Goal: Check status: Check status

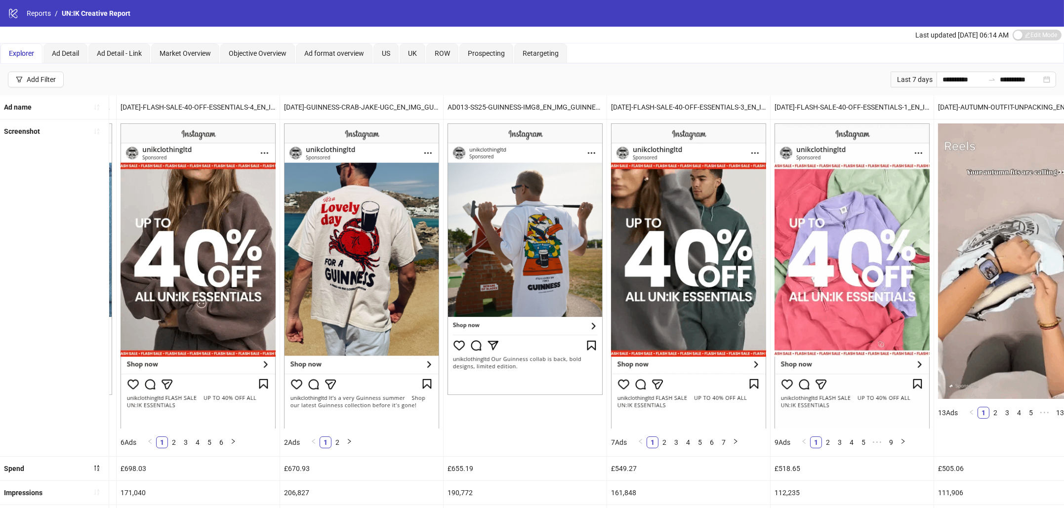
scroll to position [0, 320]
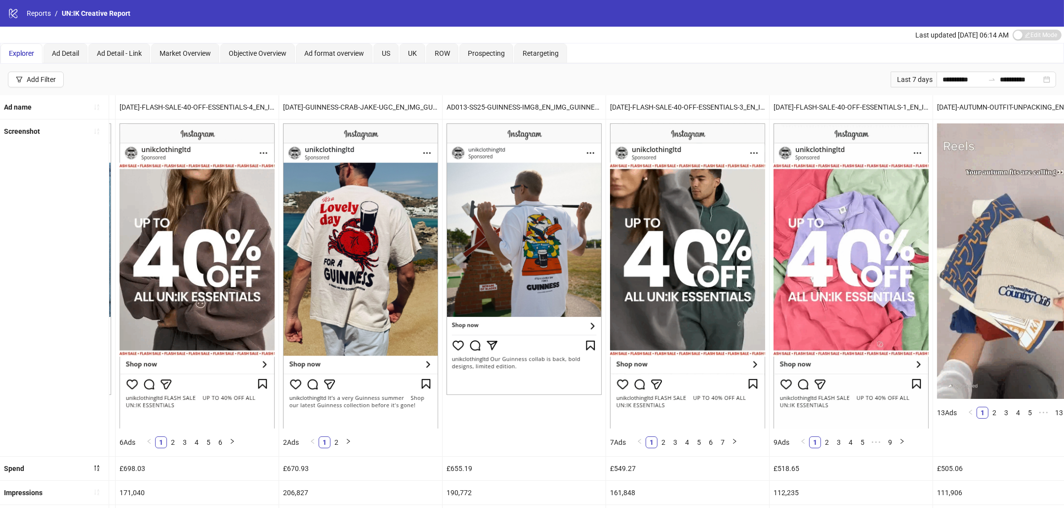
click at [910, 78] on div "Last 7 days" at bounding box center [913, 80] width 46 height 16
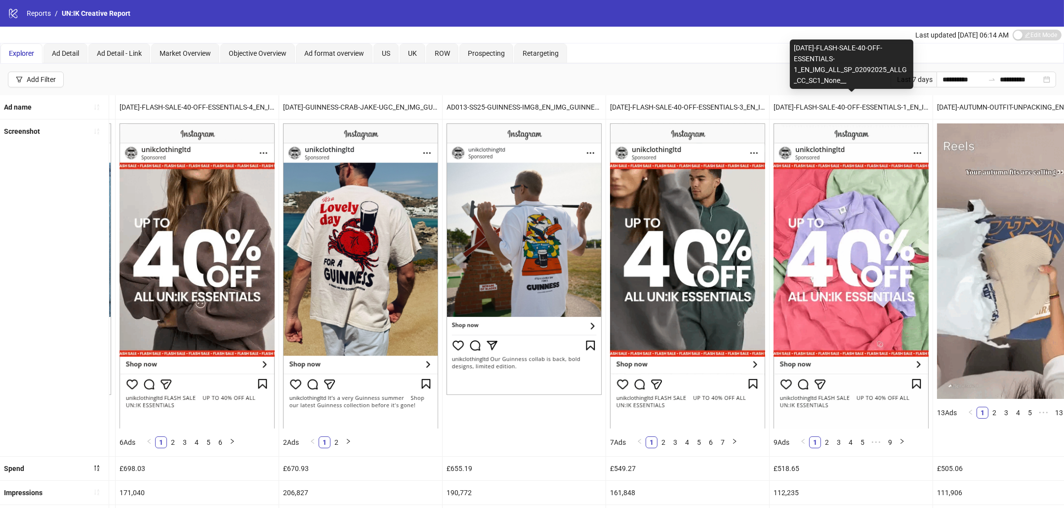
click at [911, 81] on div "[DATE]-FLASH-SALE-40-OFF-ESSENTIALS-1_EN_IMG_ALL_SP_02092025_ALLG_CC_SC1_None__" at bounding box center [851, 64] width 123 height 49
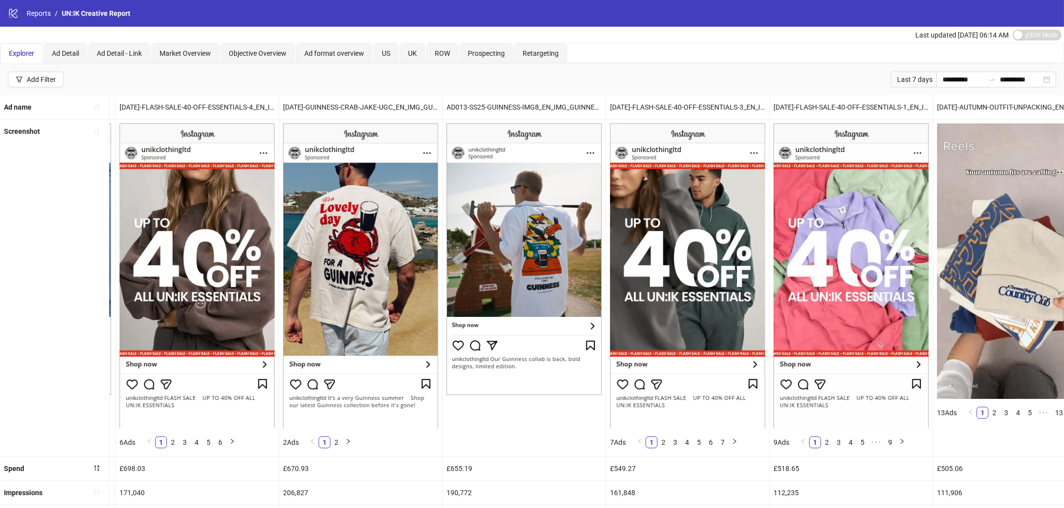
drag, startPoint x: 913, startPoint y: 82, endPoint x: 908, endPoint y: 83, distance: 5.5
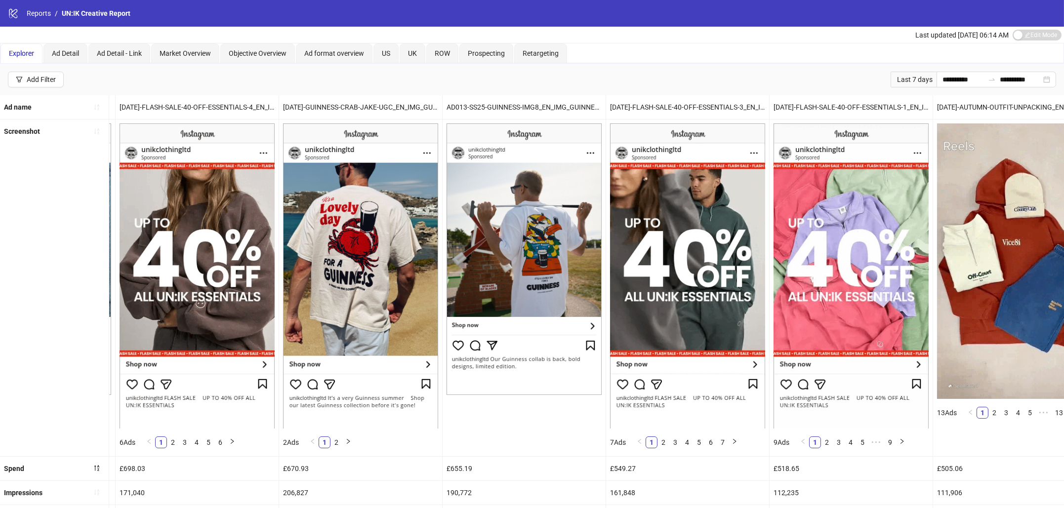
click at [913, 82] on div "Last 7 days" at bounding box center [913, 80] width 46 height 16
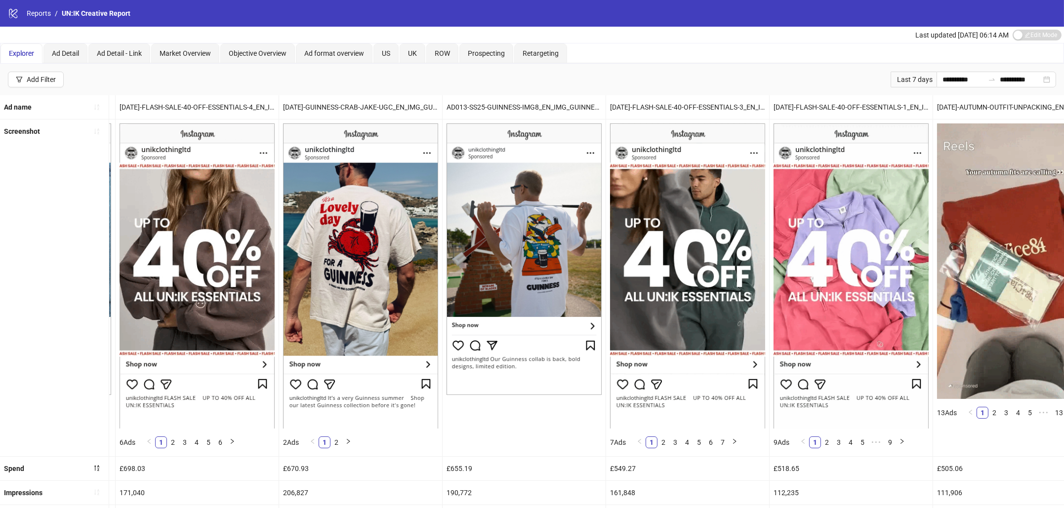
click at [895, 78] on div "Last 7 days" at bounding box center [913, 80] width 46 height 16
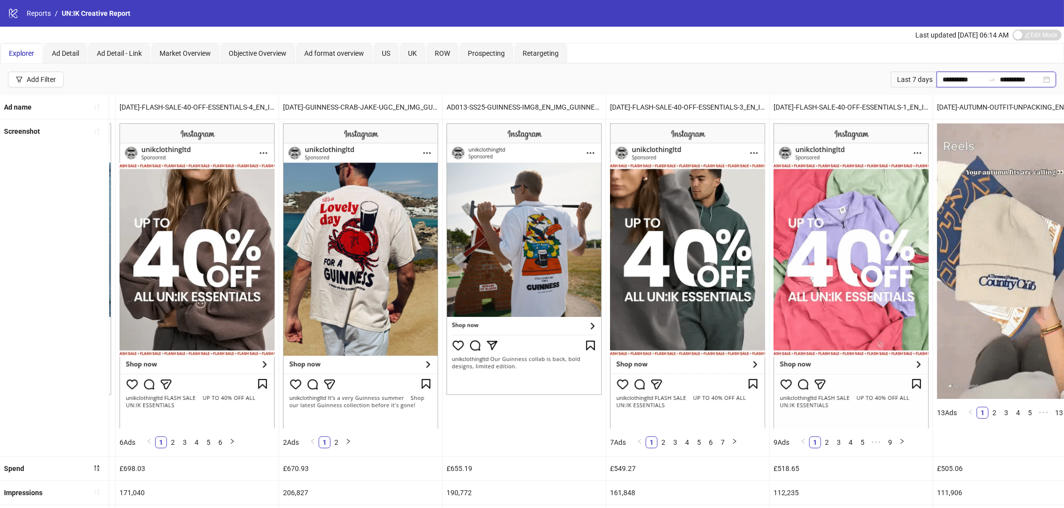
click at [954, 78] on input "**********" at bounding box center [962, 79] width 41 height 11
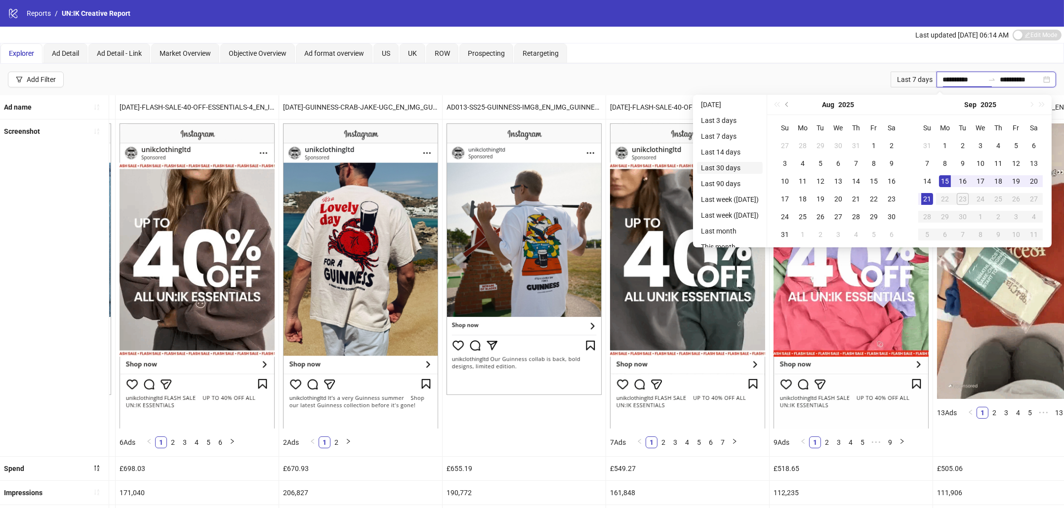
type input "**********"
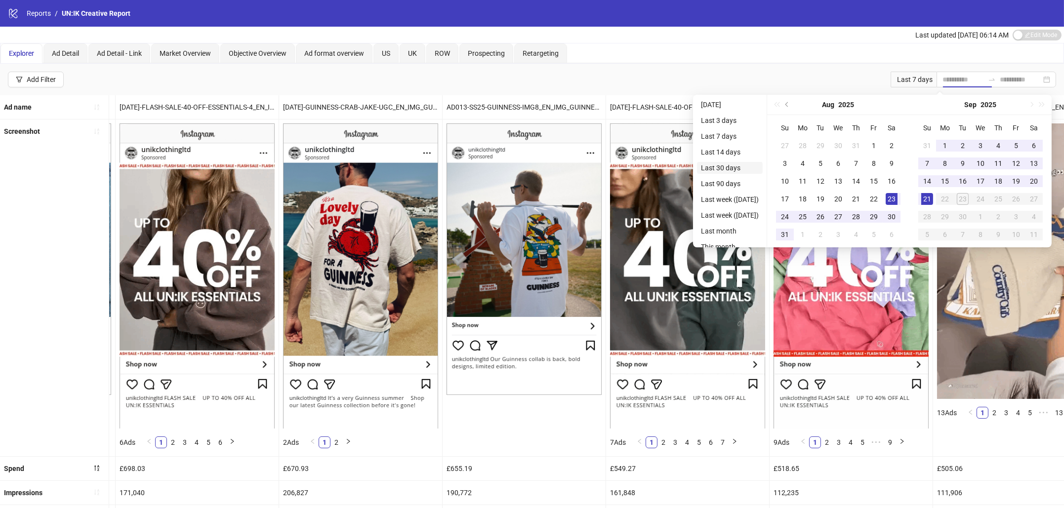
click at [723, 162] on li "Last 30 days" at bounding box center [730, 168] width 66 height 12
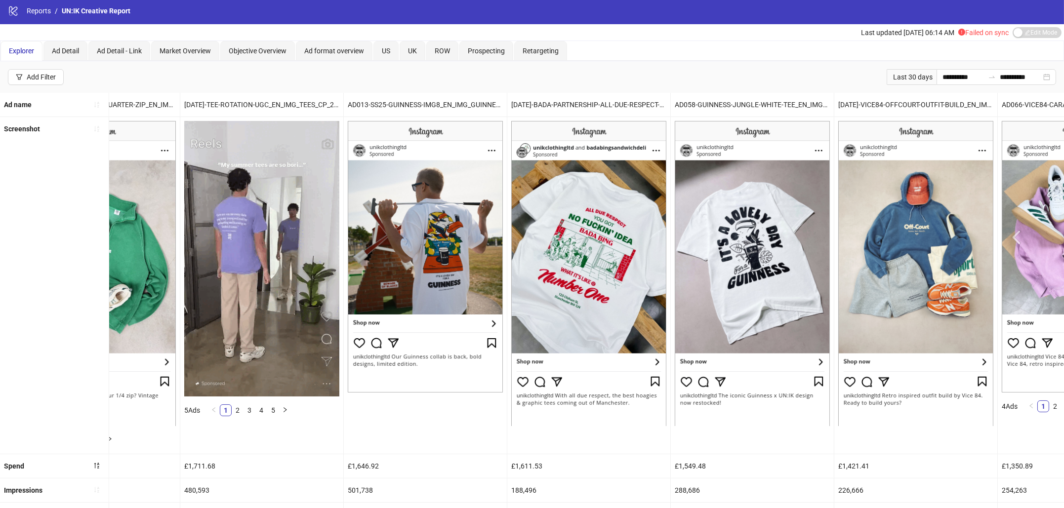
scroll to position [0, 1013]
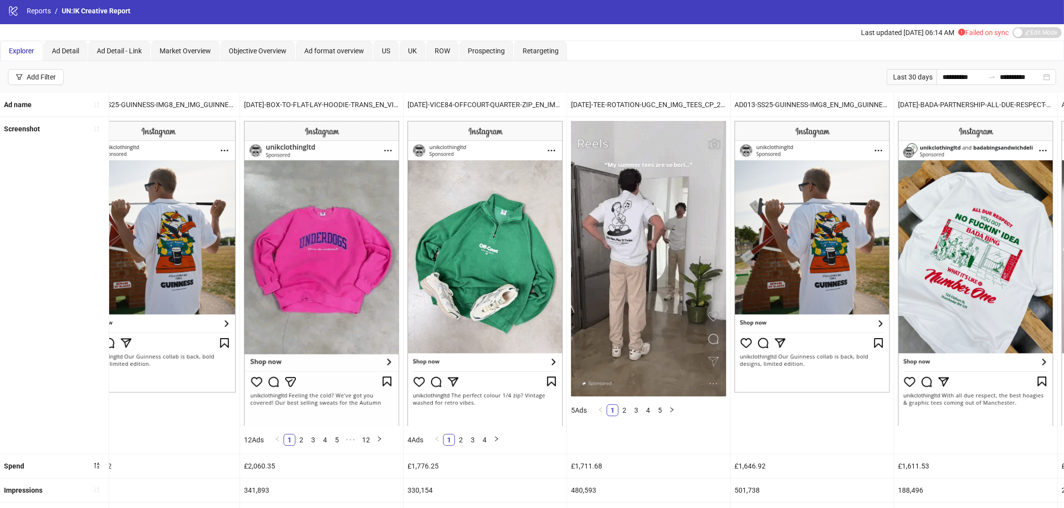
drag, startPoint x: 714, startPoint y: 68, endPoint x: 715, endPoint y: 51, distance: 16.9
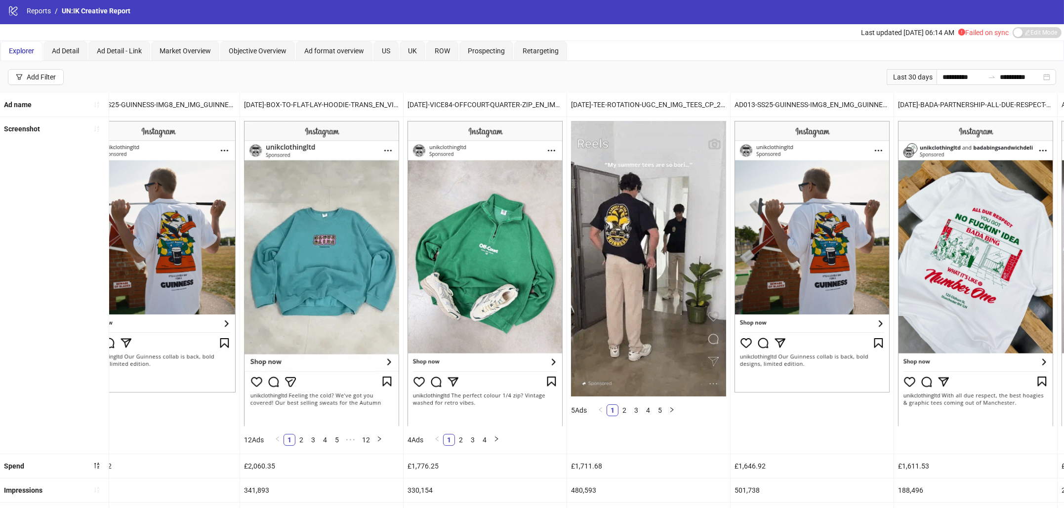
click at [714, 68] on div "**********" at bounding box center [532, 77] width 1064 height 32
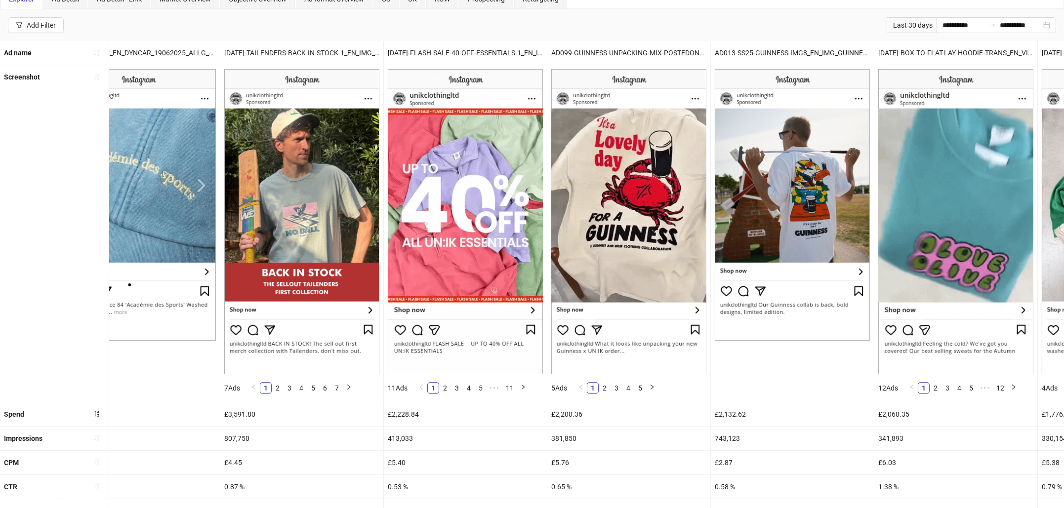
scroll to position [54, 0]
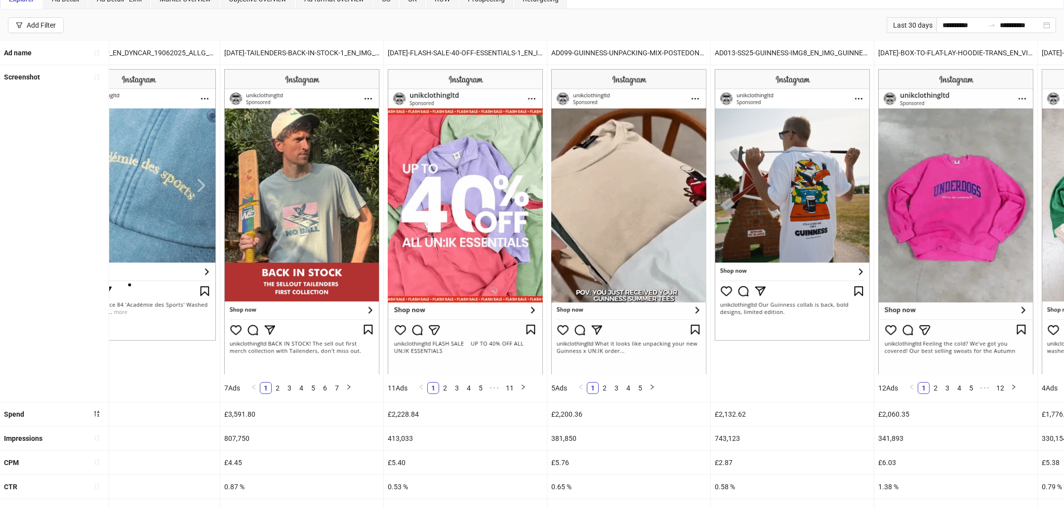
click at [904, 28] on div "Last 30 days" at bounding box center [911, 25] width 50 height 16
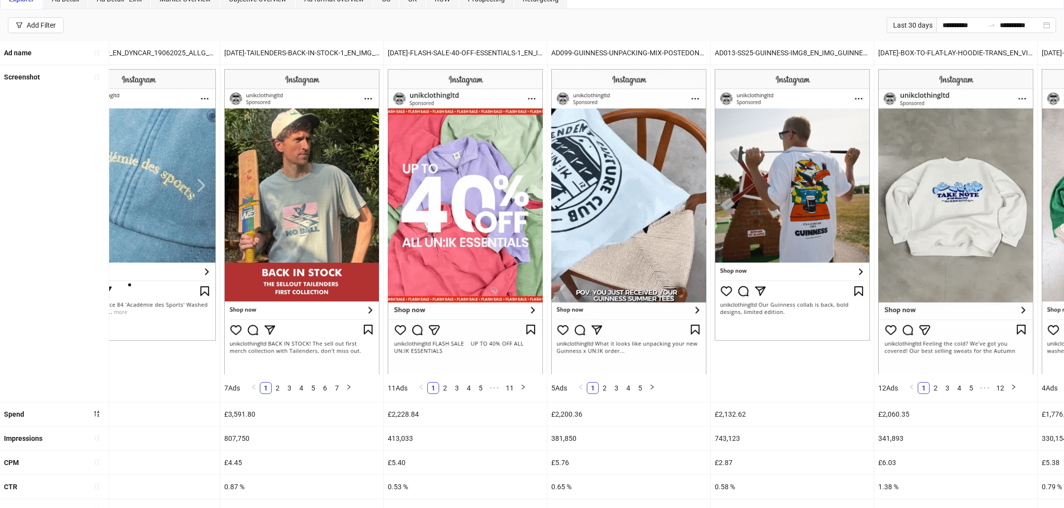
click at [887, 22] on div "Last 30 days" at bounding box center [911, 25] width 50 height 16
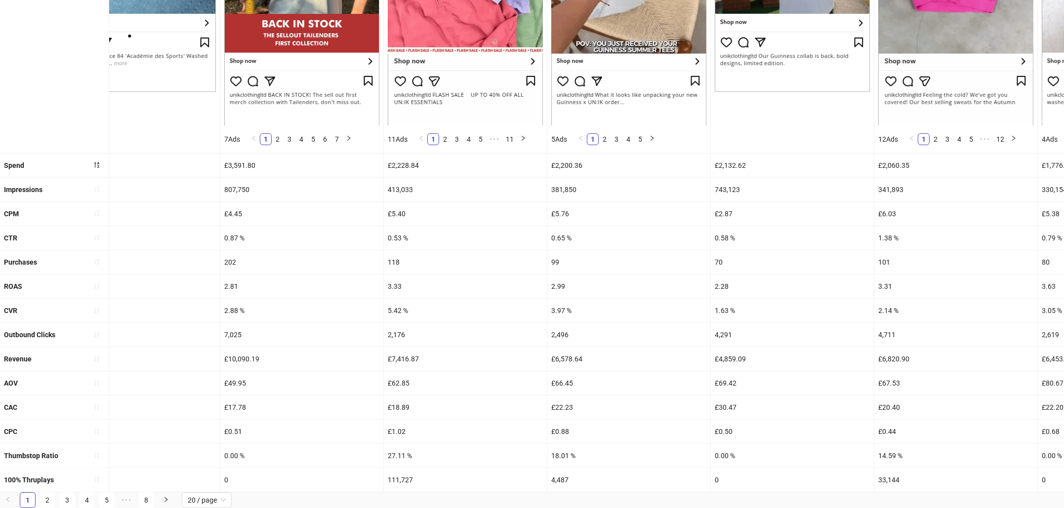
scroll to position [312, 0]
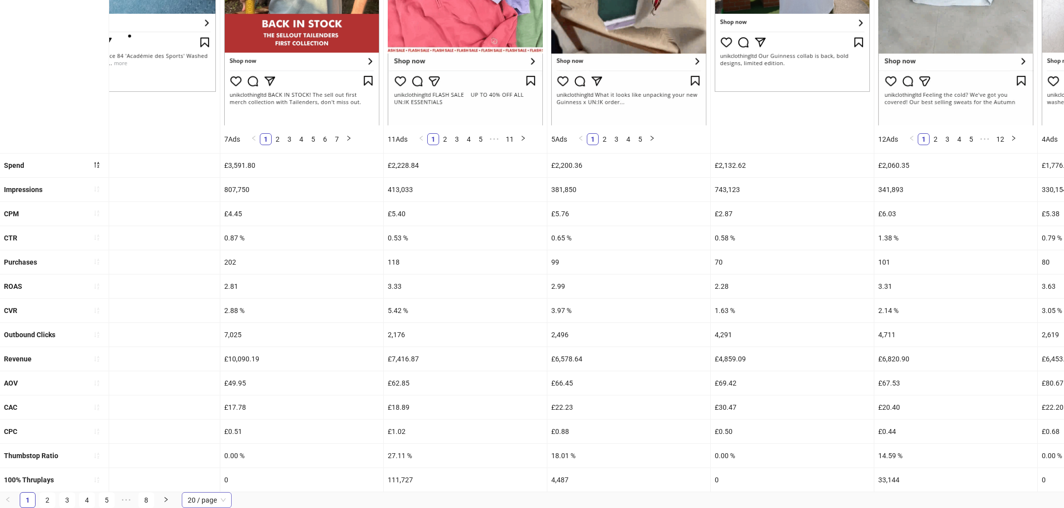
click at [219, 499] on span "20 / page" at bounding box center [207, 500] width 38 height 15
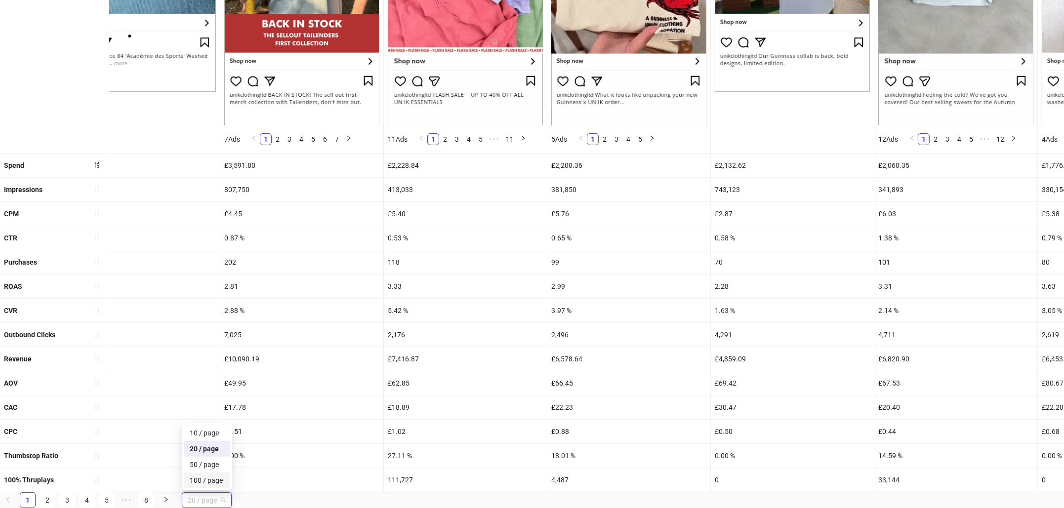
click at [206, 489] on div "10 / page 20 / page 50 / page 100 / page" at bounding box center [207, 456] width 50 height 67
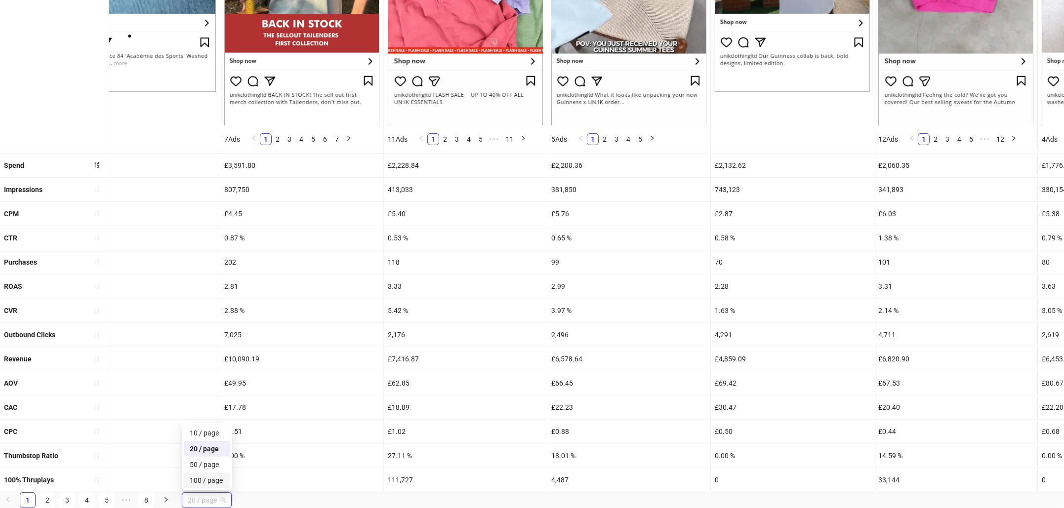
click at [201, 480] on div "100 / page" at bounding box center [207, 480] width 35 height 11
